Goal: Find specific page/section: Find specific page/section

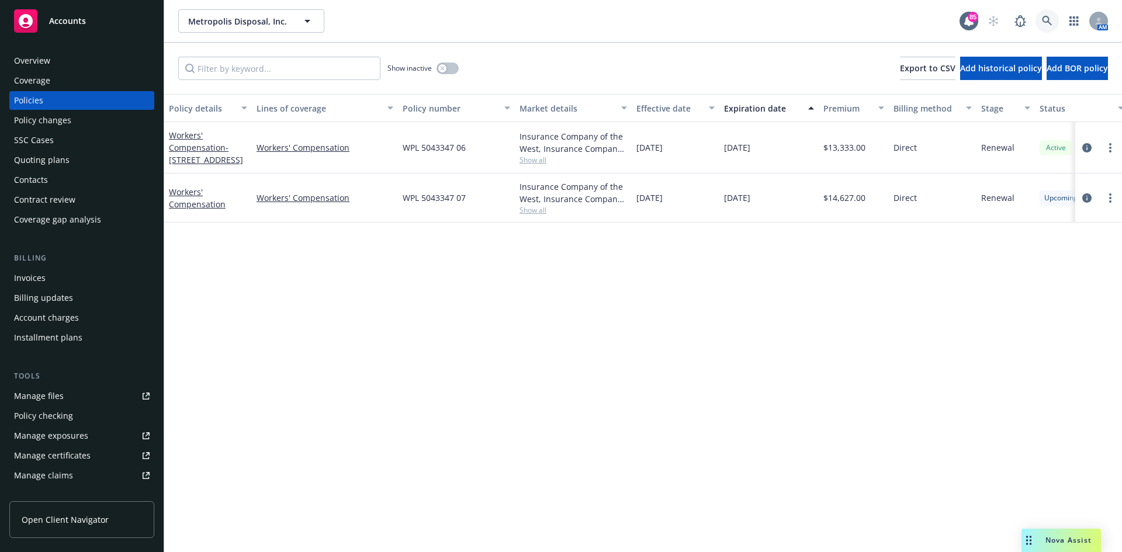
click at [1045, 19] on icon at bounding box center [1047, 21] width 11 height 11
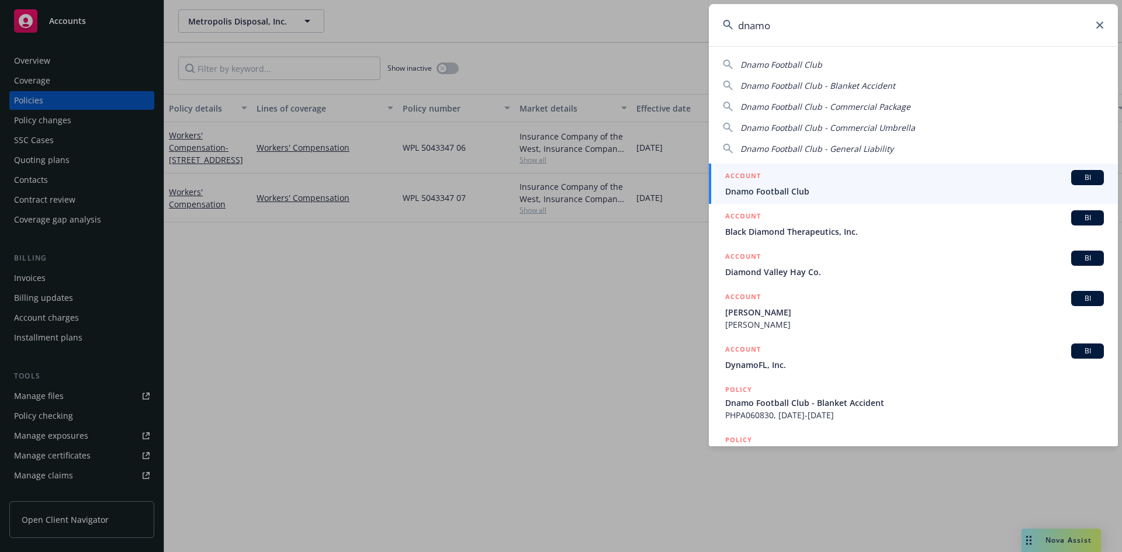
type input "dnamo"
click at [748, 171] on h5 "ACCOUNT" at bounding box center [744, 177] width 36 height 14
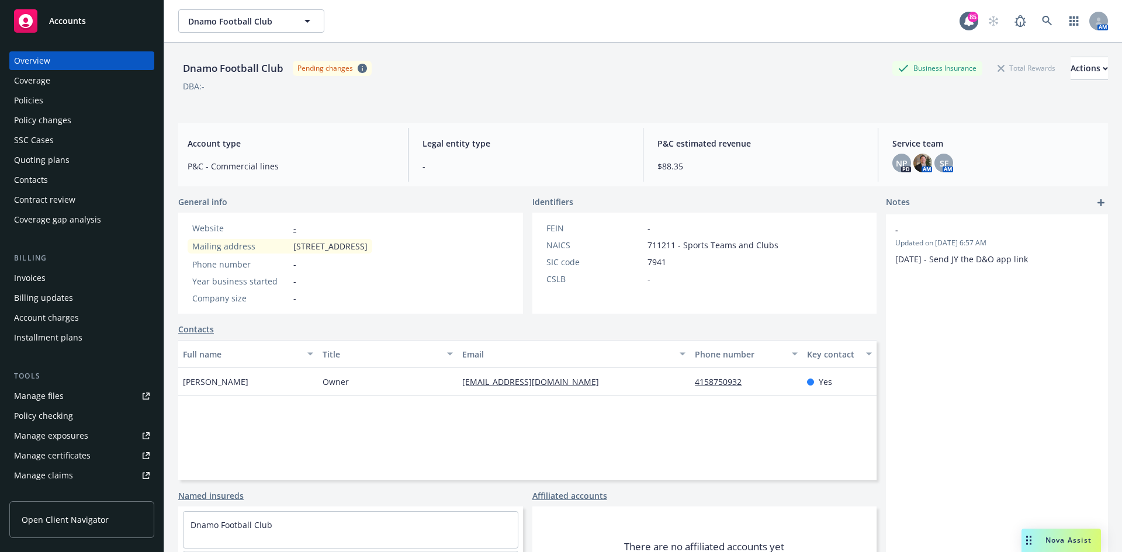
click at [63, 102] on div "Policies" at bounding box center [82, 100] width 136 height 19
